Goal: Transaction & Acquisition: Download file/media

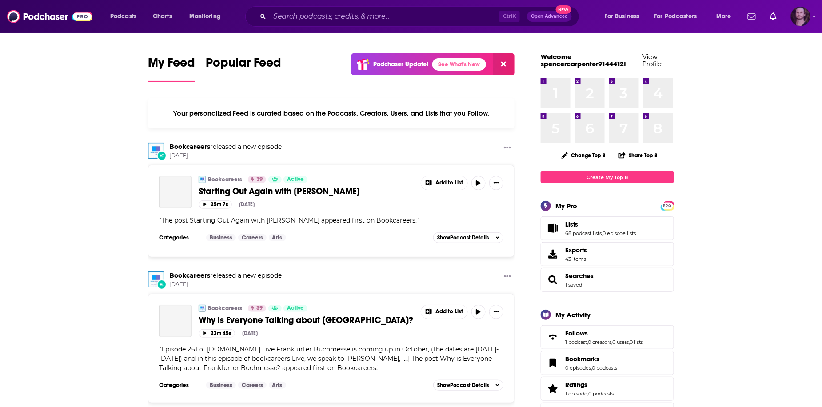
click at [806, 22] on img "Logged in as OutlierAudio" at bounding box center [800, 17] width 20 height 20
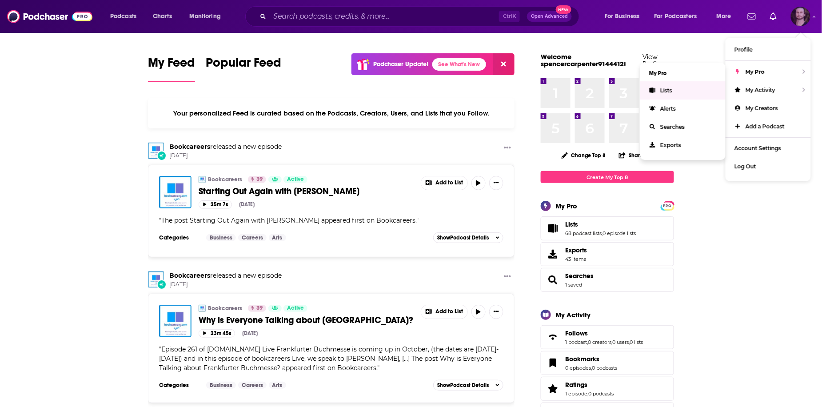
click at [674, 90] on link "Lists" at bounding box center [682, 90] width 85 height 18
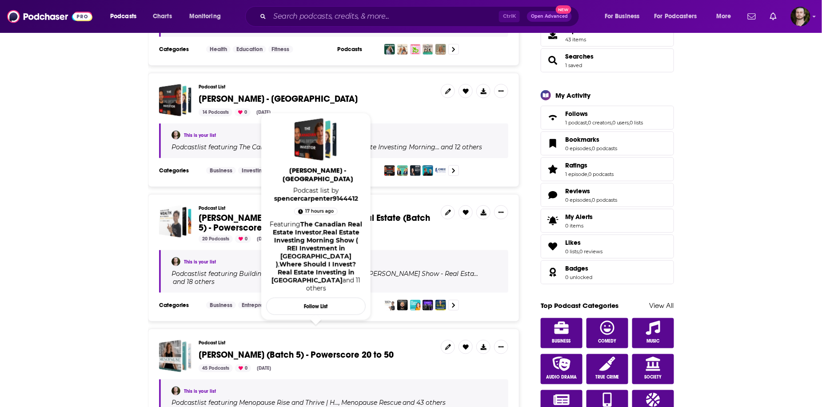
scroll to position [320, 0]
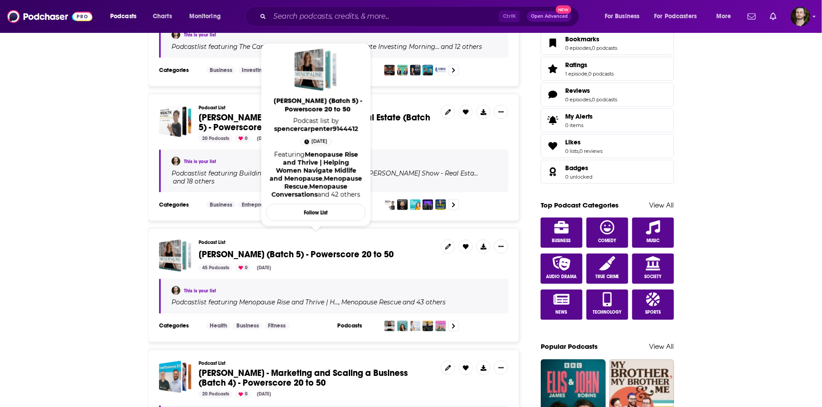
click at [335, 249] on span "[PERSON_NAME] (Batch 5) - Powerscore 20 to 50" at bounding box center [295, 254] width 195 height 11
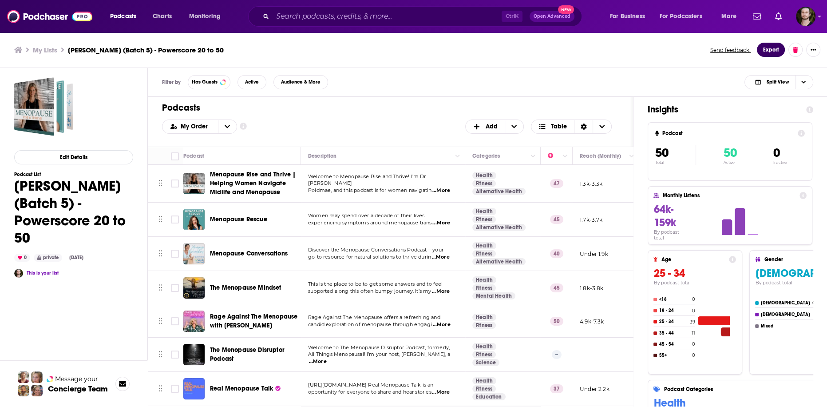
click at [774, 53] on button "Export" at bounding box center [771, 50] width 28 height 14
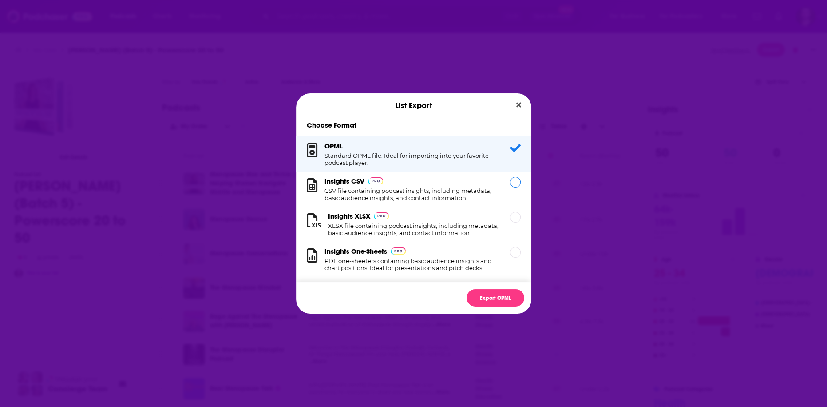
click at [449, 201] on h1 "CSV file containing podcast insights, including metadata, basic audience insigh…" at bounding box center [412, 194] width 175 height 14
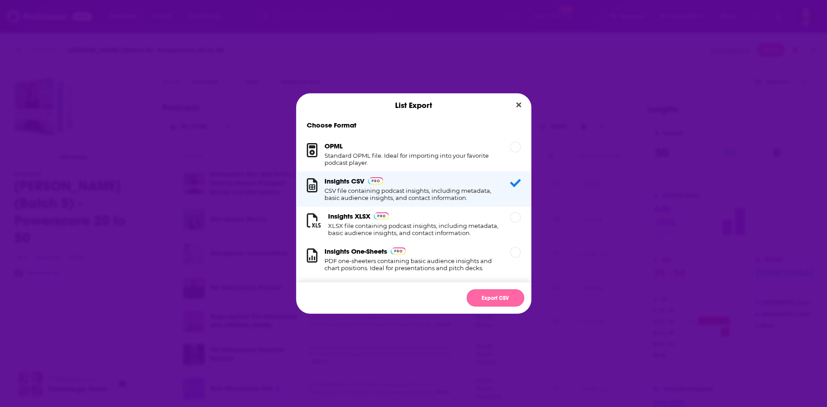
click at [501, 293] on button "Export CSV" at bounding box center [496, 297] width 58 height 17
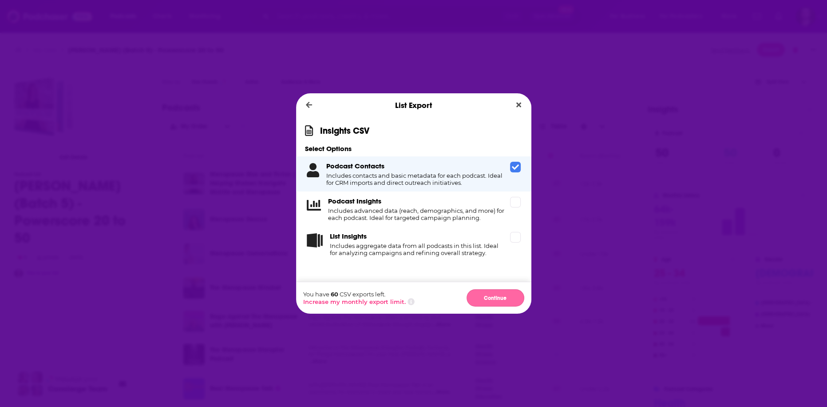
click at [505, 301] on button "Continue" at bounding box center [496, 297] width 58 height 17
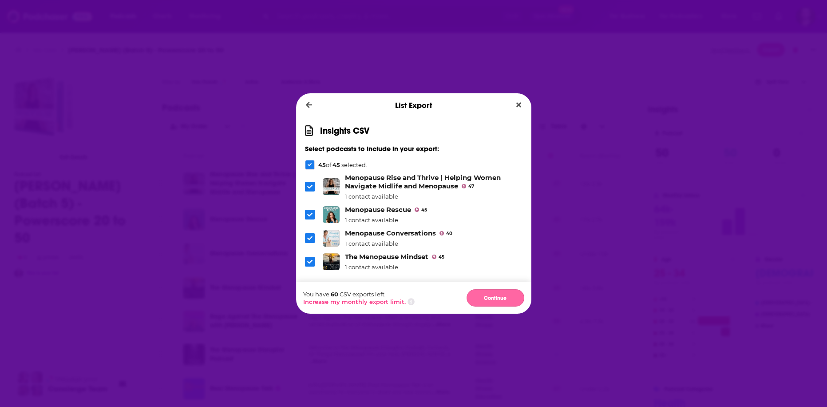
click at [477, 294] on button "Continue" at bounding box center [496, 297] width 58 height 17
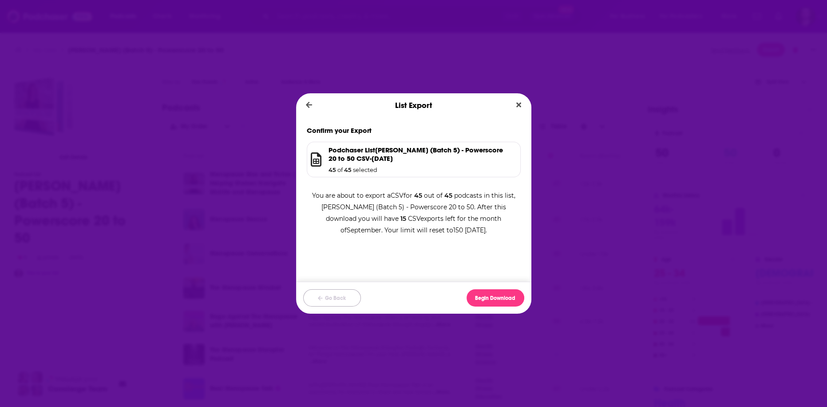
click at [329, 291] on button "Go Back" at bounding box center [332, 297] width 58 height 17
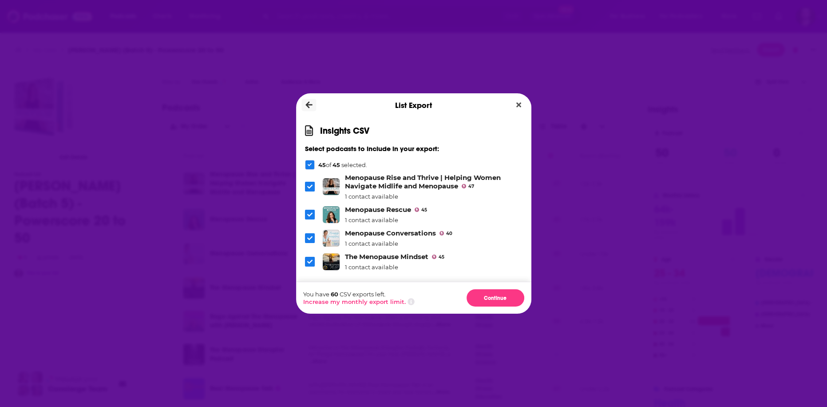
click at [309, 105] on icon "Dialog" at bounding box center [309, 105] width 7 height 7
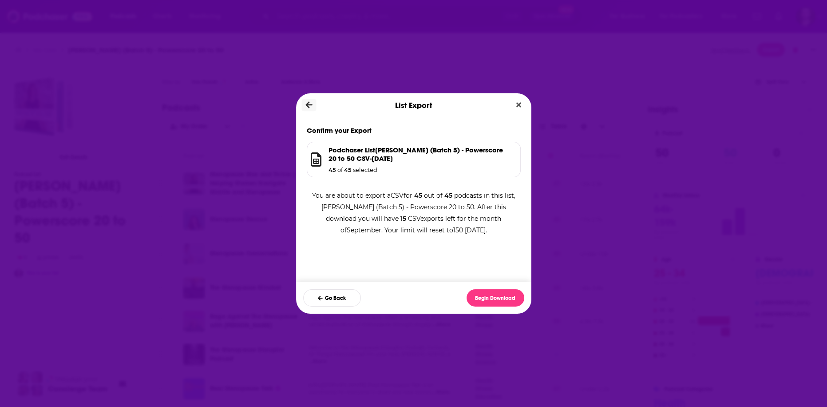
click at [309, 105] on icon "Dialog" at bounding box center [309, 105] width 7 height 7
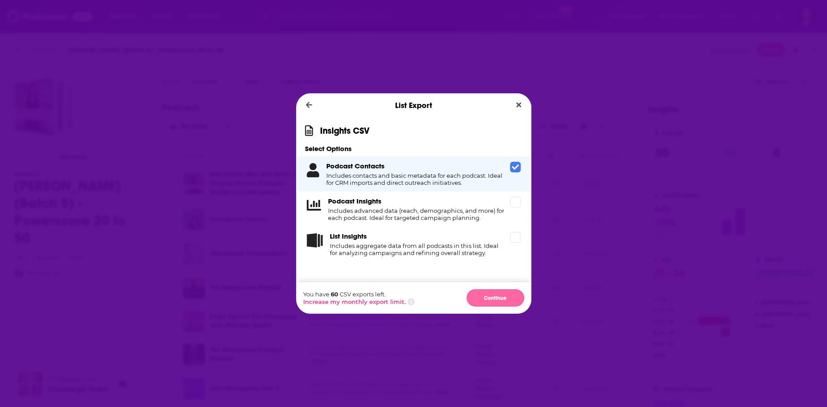
click at [501, 298] on button "Continue" at bounding box center [496, 297] width 58 height 17
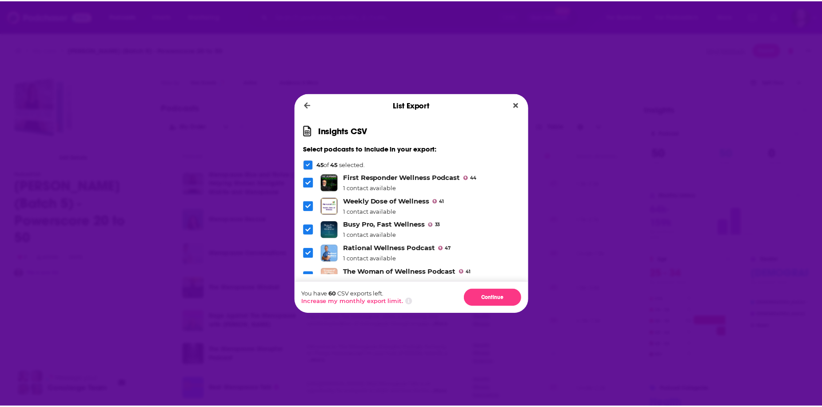
scroll to position [989, 0]
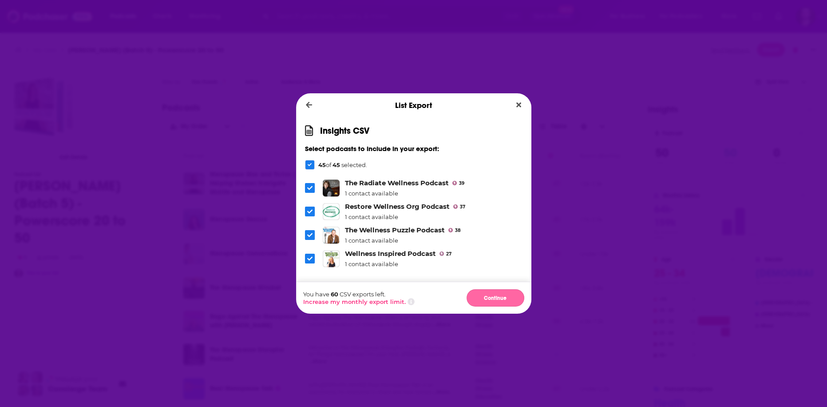
click at [496, 301] on button "Continue" at bounding box center [496, 297] width 58 height 17
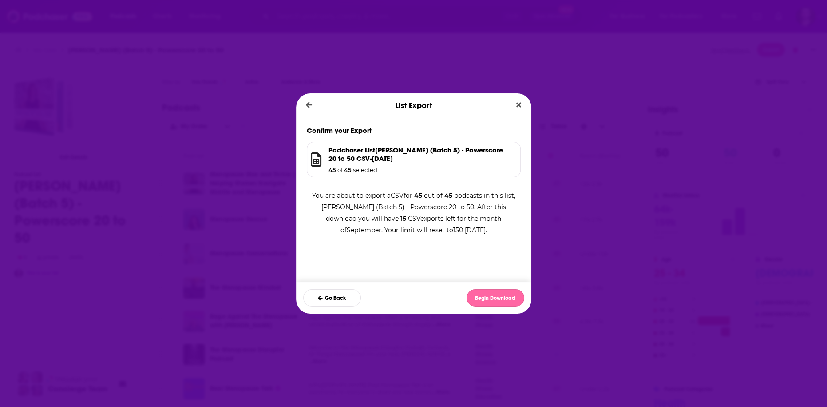
click at [475, 296] on button "Begin Download" at bounding box center [496, 297] width 58 height 17
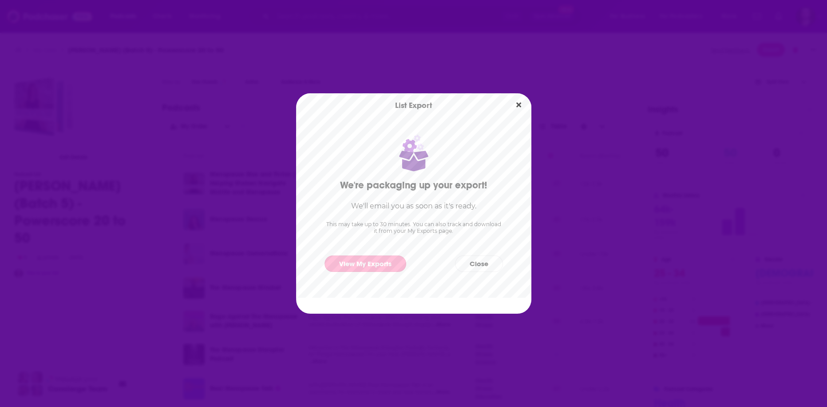
click at [381, 266] on link "View My Exports" at bounding box center [366, 263] width 82 height 16
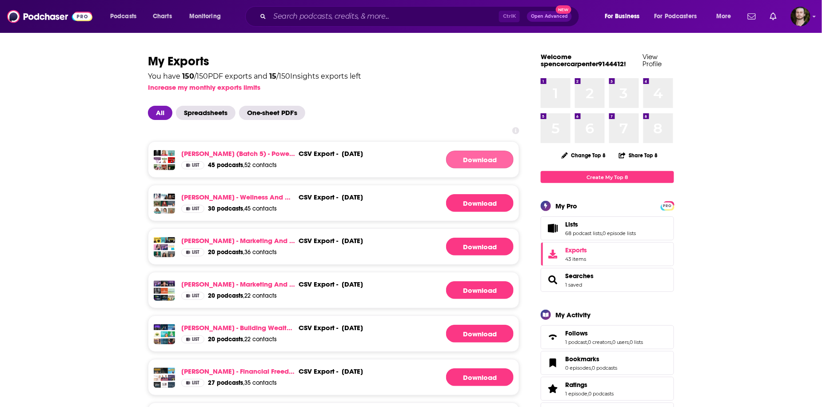
click at [481, 157] on link "Download" at bounding box center [479, 160] width 67 height 18
